Goal: Find specific page/section

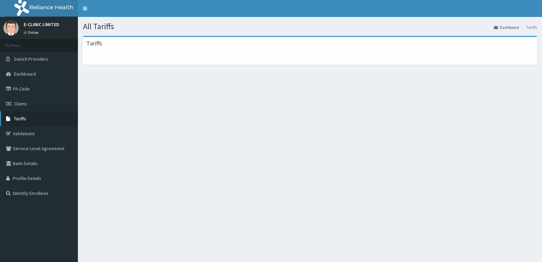
click at [43, 118] on link "Tariffs" at bounding box center [39, 118] width 78 height 15
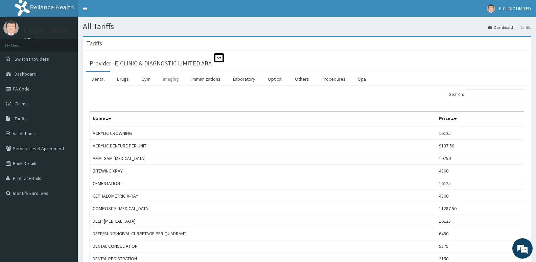
click at [165, 75] on link "Imaging" at bounding box center [171, 79] width 27 height 14
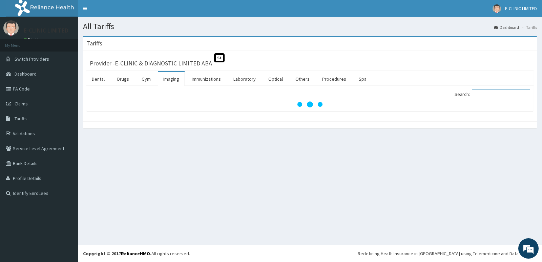
click at [496, 94] on input "Search:" at bounding box center [500, 94] width 58 height 10
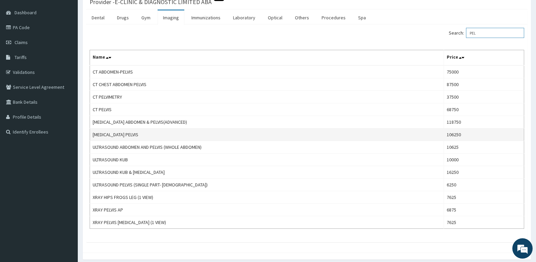
scroll to position [68, 0]
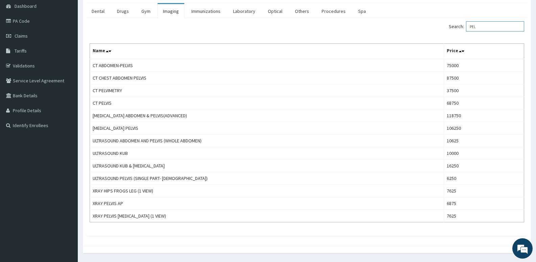
type input "PEL"
